Goal: Task Accomplishment & Management: Complete application form

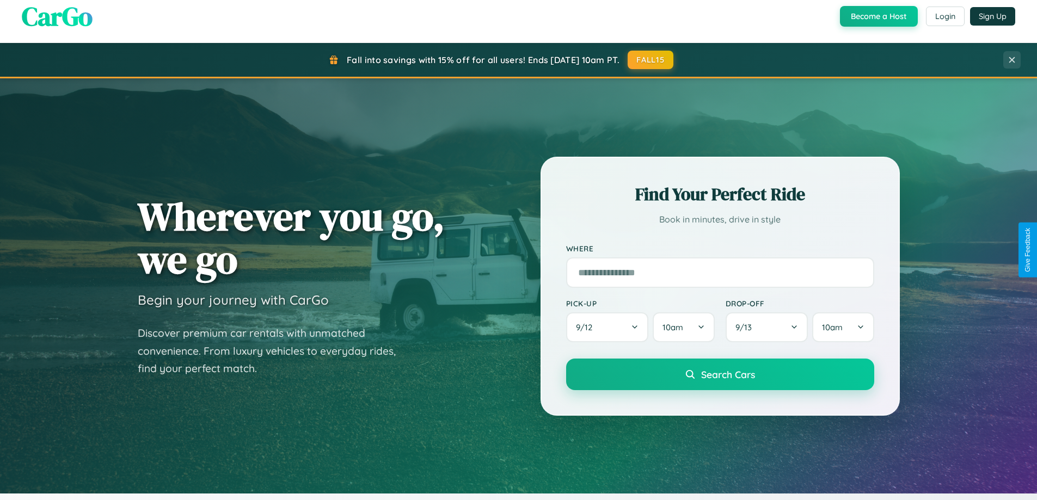
scroll to position [2096, 0]
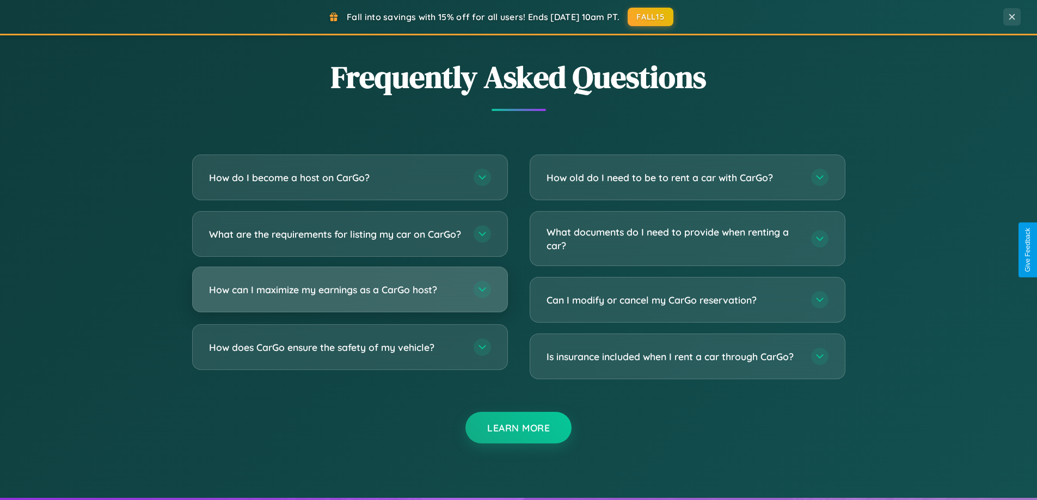
click at [350, 297] on h3 "How can I maximize my earnings as a CarGo host?" at bounding box center [336, 290] width 254 height 14
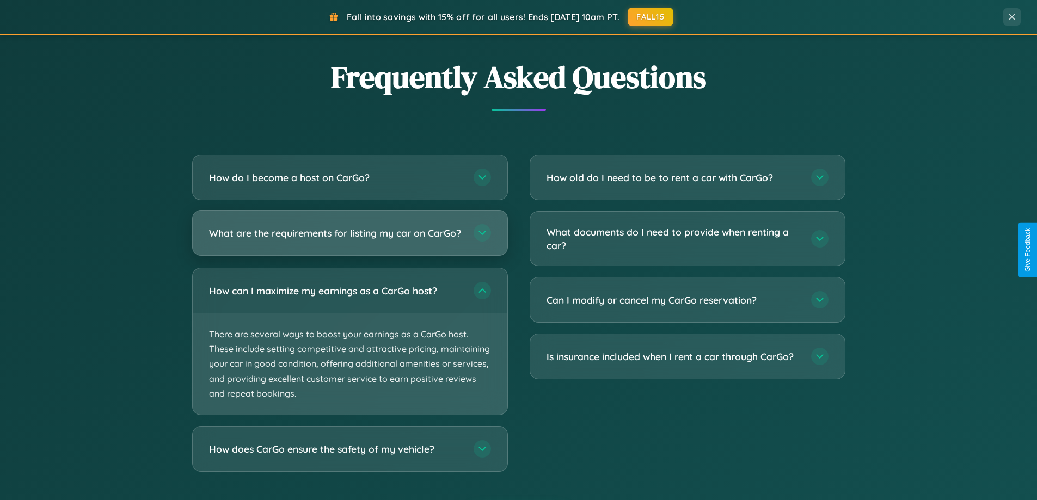
click at [350, 239] on h3 "What are the requirements for listing my car on CarGo?" at bounding box center [336, 234] width 254 height 14
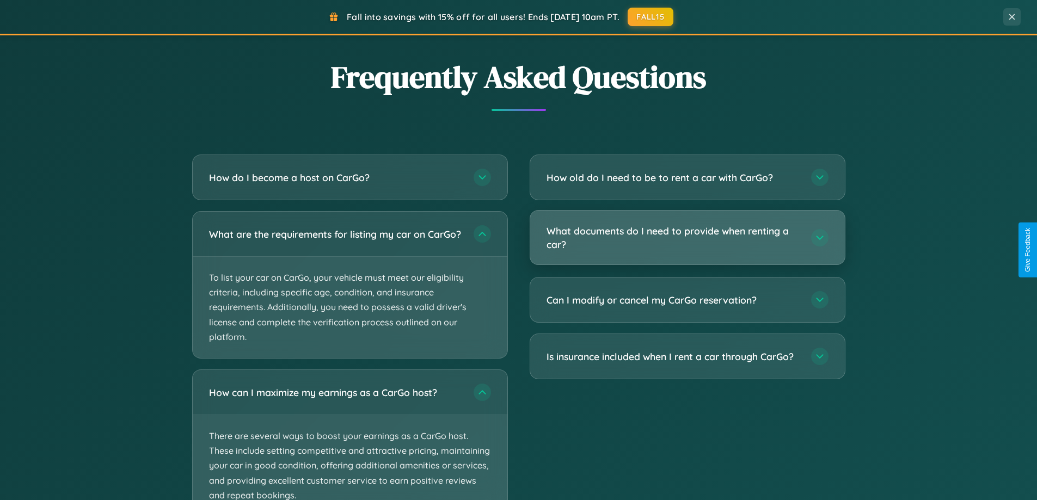
click at [687, 238] on h3 "What documents do I need to provide when renting a car?" at bounding box center [674, 237] width 254 height 27
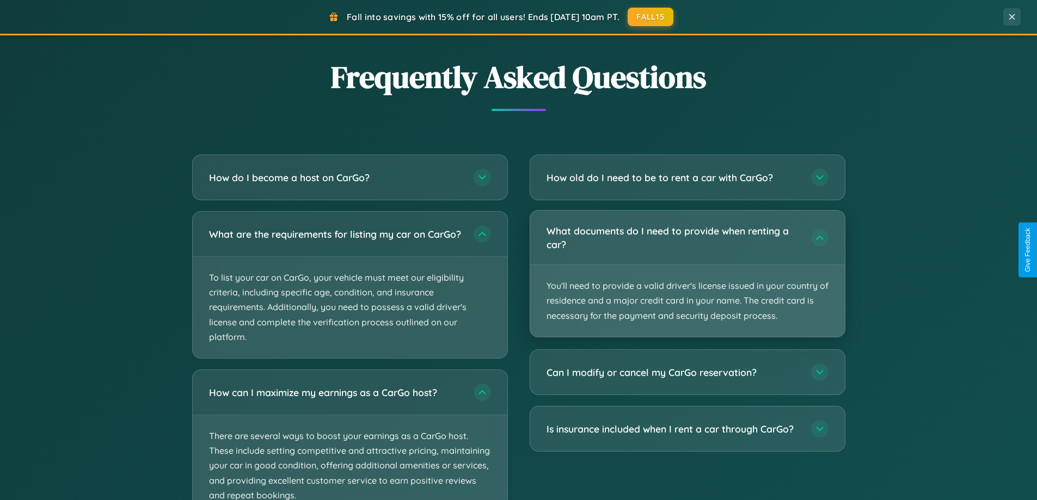
click at [687, 273] on p "You'll need to provide a valid driver's license issued in your country of resid…" at bounding box center [687, 301] width 315 height 72
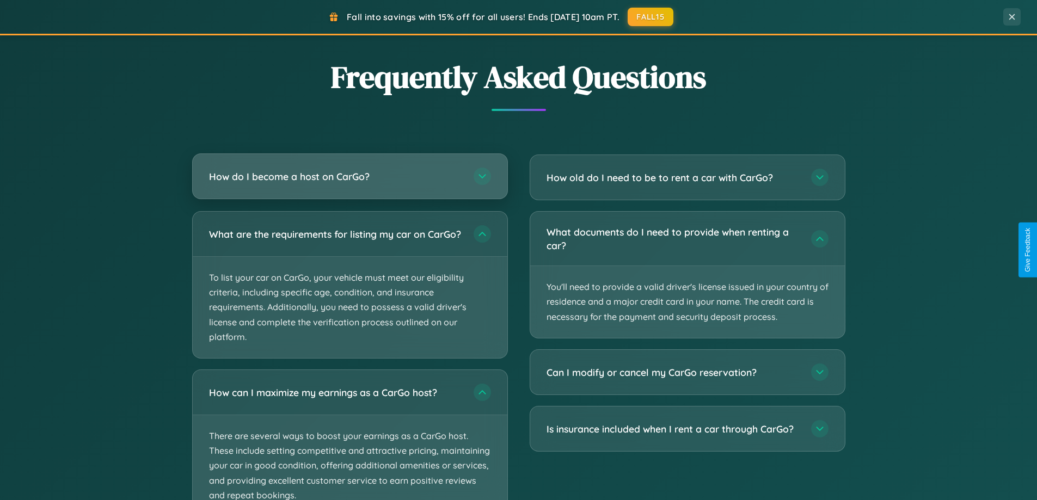
click at [350, 177] on h3 "How do I become a host on CarGo?" at bounding box center [336, 177] width 254 height 14
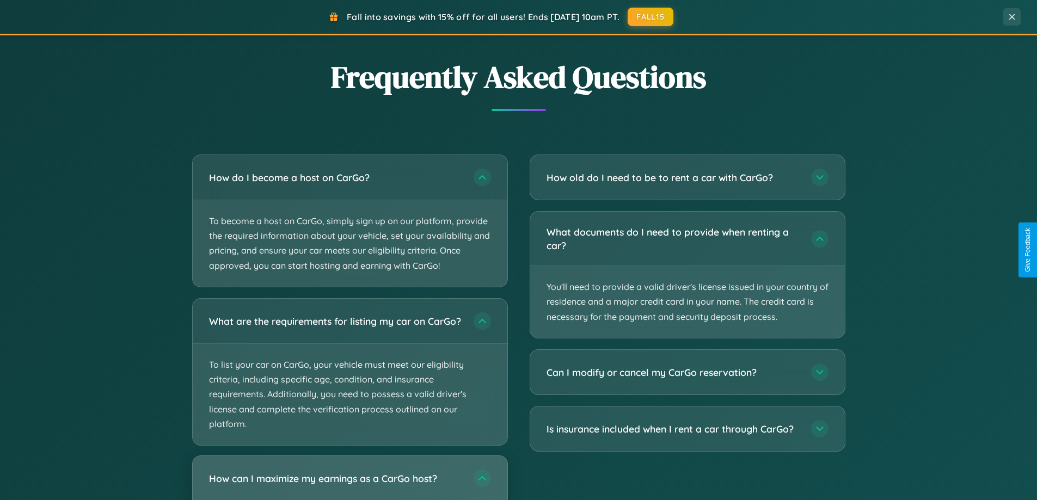
click at [350, 482] on h3 "How can I maximize my earnings as a CarGo host?" at bounding box center [336, 479] width 254 height 14
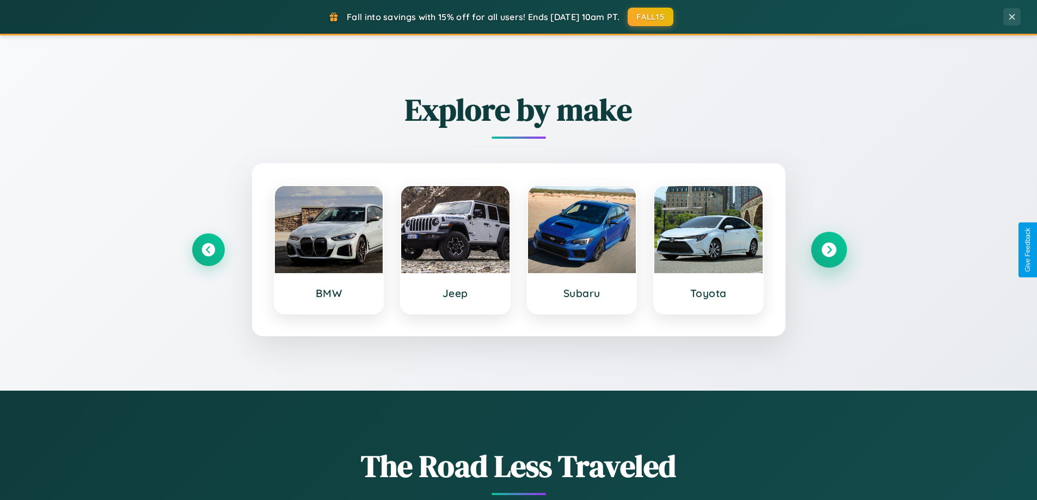
click at [829, 250] on icon at bounding box center [829, 250] width 15 height 15
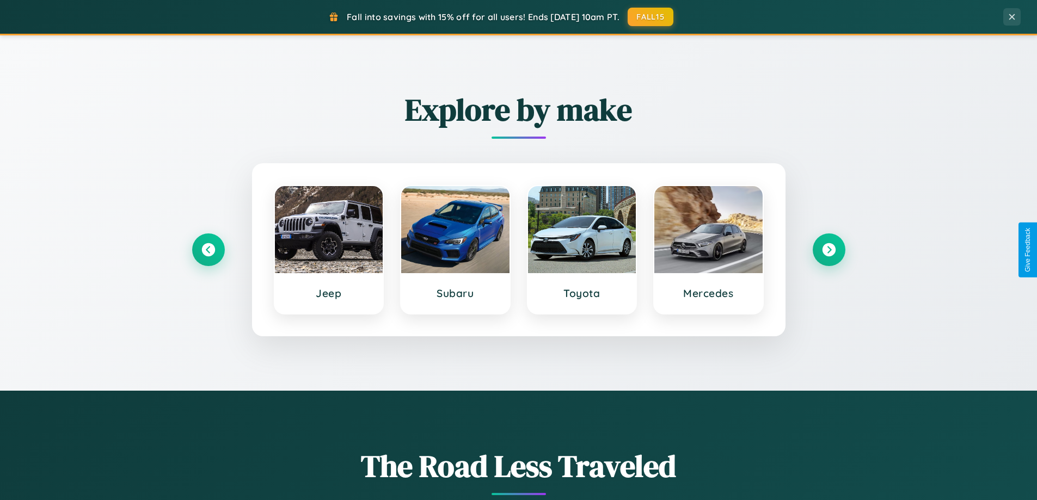
scroll to position [0, 0]
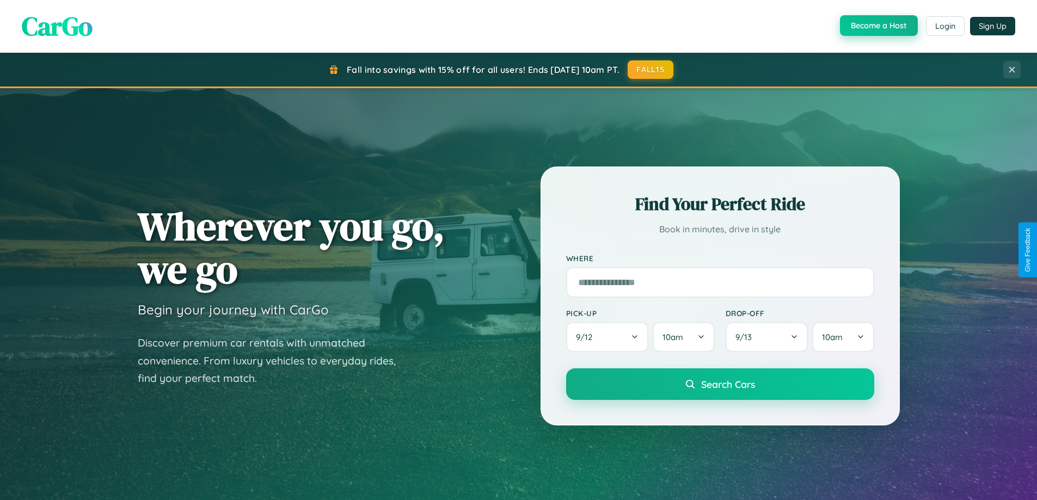
click at [878, 26] on button "Become a Host" at bounding box center [879, 25] width 78 height 21
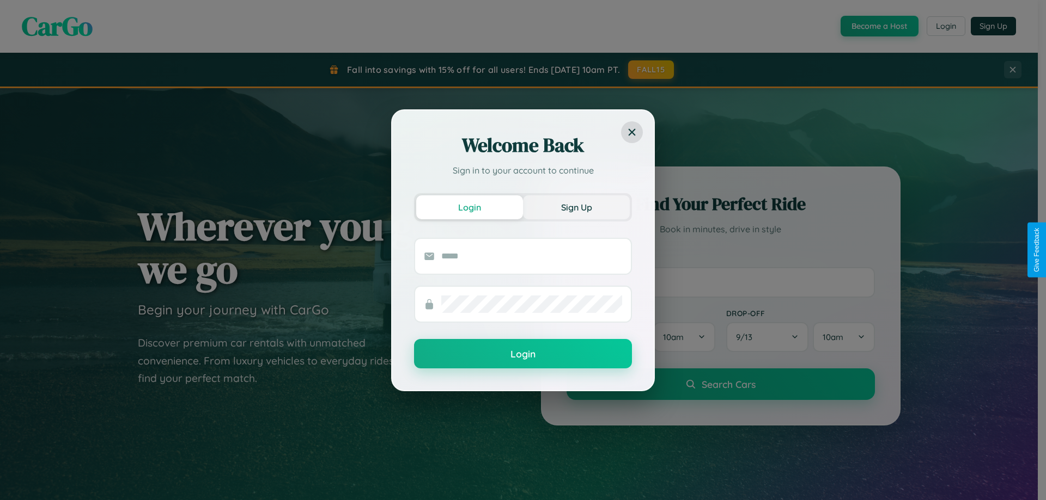
click at [576, 207] on button "Sign Up" at bounding box center [576, 208] width 107 height 24
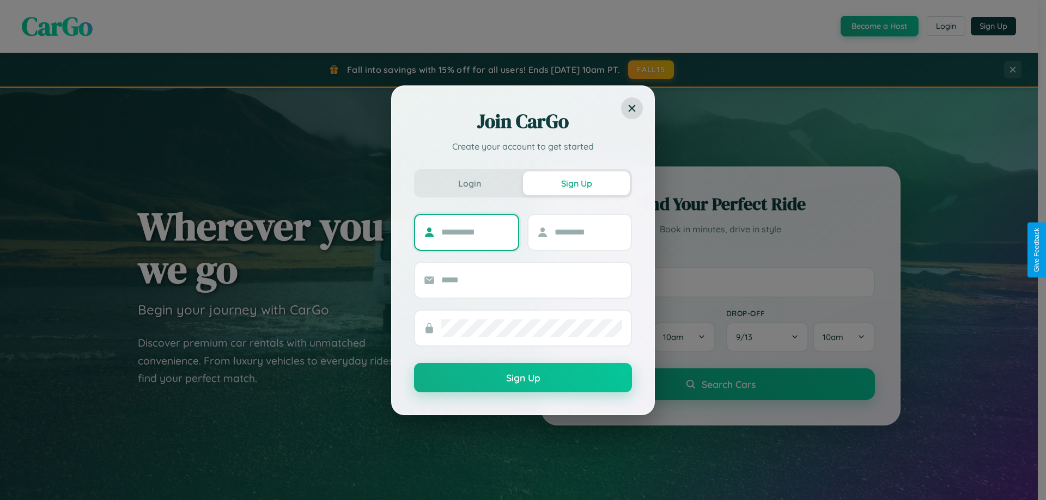
click at [475, 232] on input "text" at bounding box center [475, 232] width 68 height 17
type input "*****"
click at [588, 232] on input "text" at bounding box center [588, 232] width 68 height 17
type input "*****"
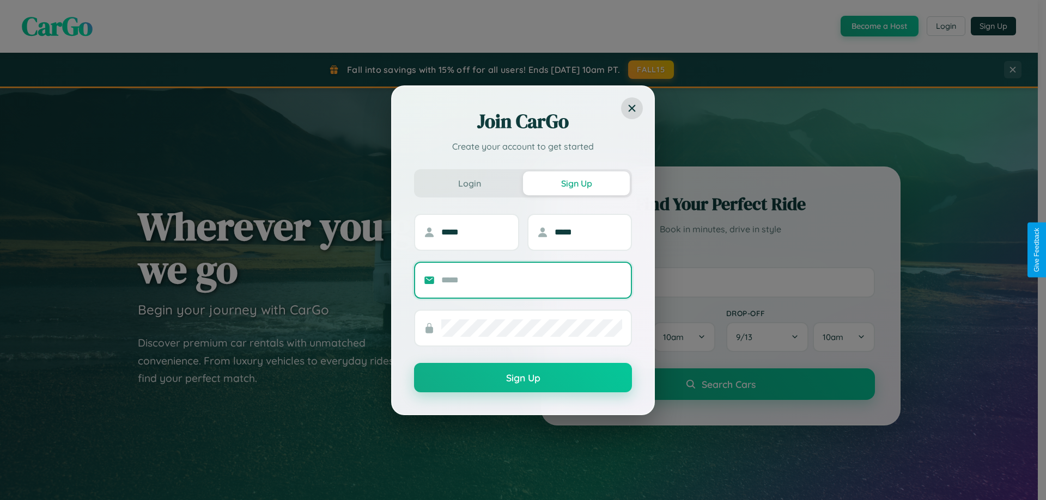
click at [532, 280] on input "text" at bounding box center [531, 280] width 181 height 17
type input "**********"
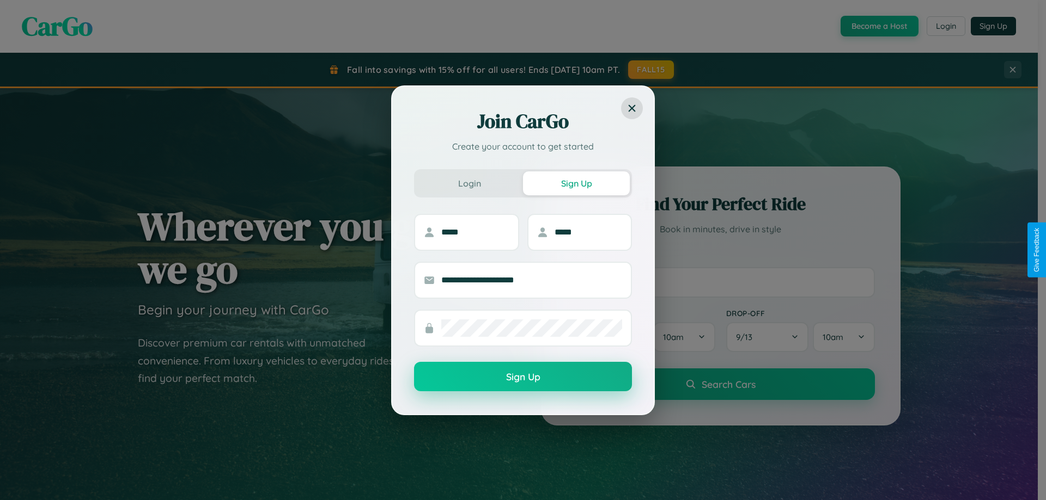
click at [523, 376] on button "Sign Up" at bounding box center [523, 376] width 218 height 29
